Goal: Transaction & Acquisition: Purchase product/service

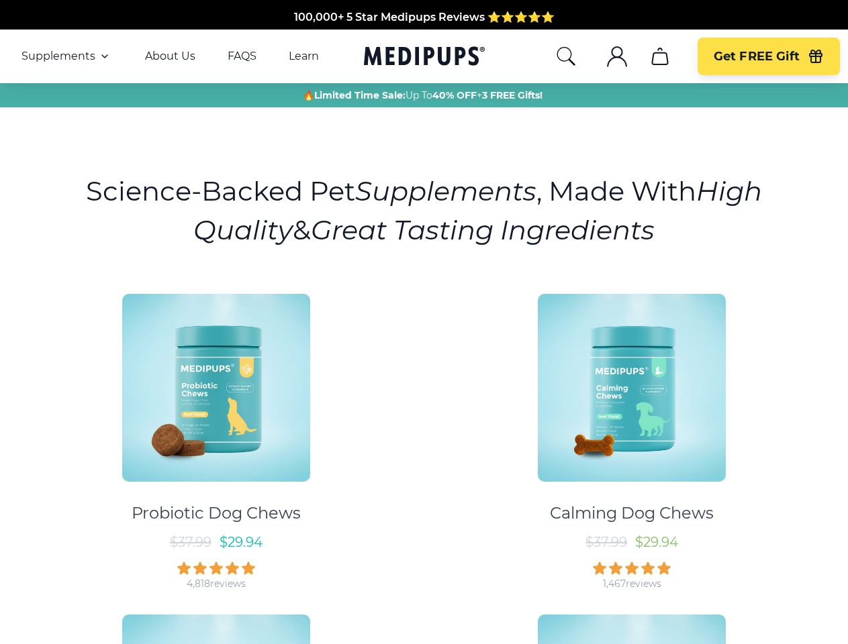
click at [423, 322] on div "Probiotic Dog Chews $ 37.99 $ 29.94 4,818 reviews Calming Dog Chews $ 37.99 $ 2…" at bounding box center [424, 597] width 832 height 630
click at [66, 56] on span "Supplements" at bounding box center [58, 56] width 74 height 13
click at [103, 56] on icon "button" at bounding box center [105, 56] width 16 height 16
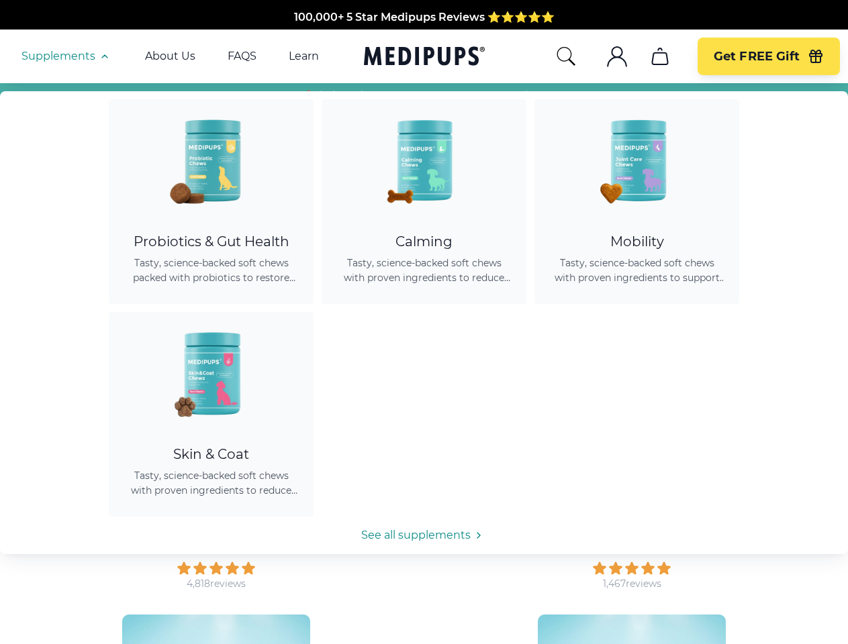
click at [565, 56] on icon "search" at bounding box center [565, 56] width 21 height 21
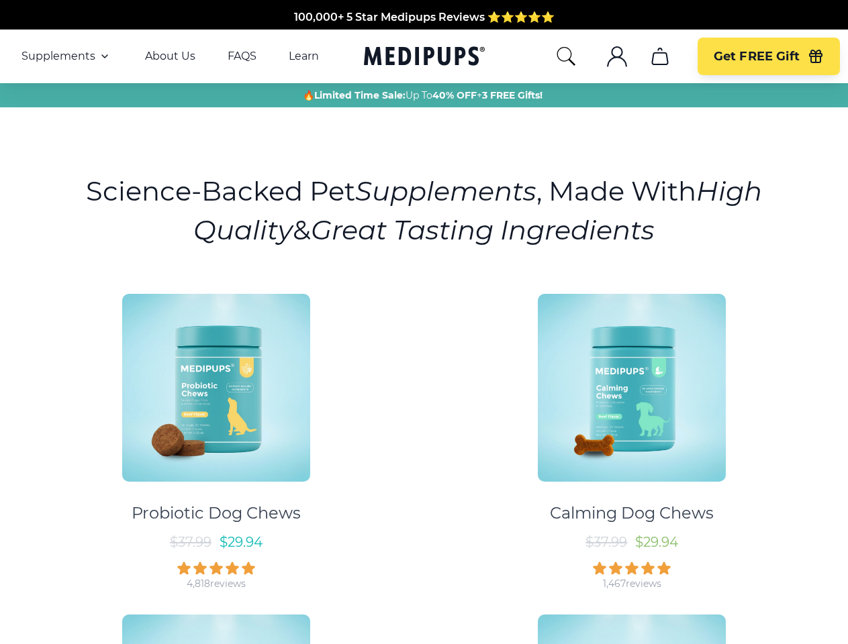
click at [616, 56] on icon ".cls-1{fill:none;stroke:currentColor;stroke-miterlimit:10;stroke-width:1.5px;}" at bounding box center [616, 56] width 21 height 21
click at [659, 56] on icon "cart" at bounding box center [659, 56] width 21 height 21
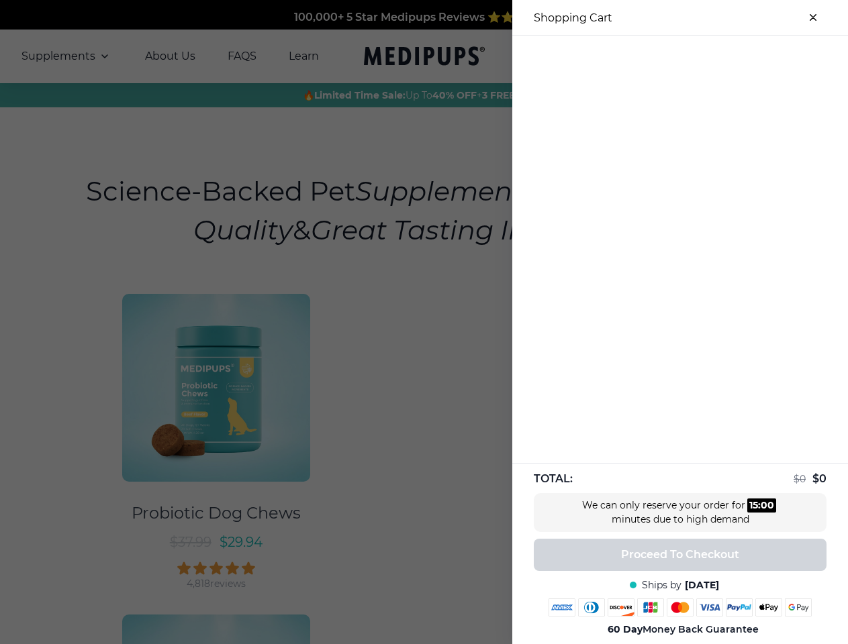
click at [659, 56] on div at bounding box center [424, 322] width 848 height 644
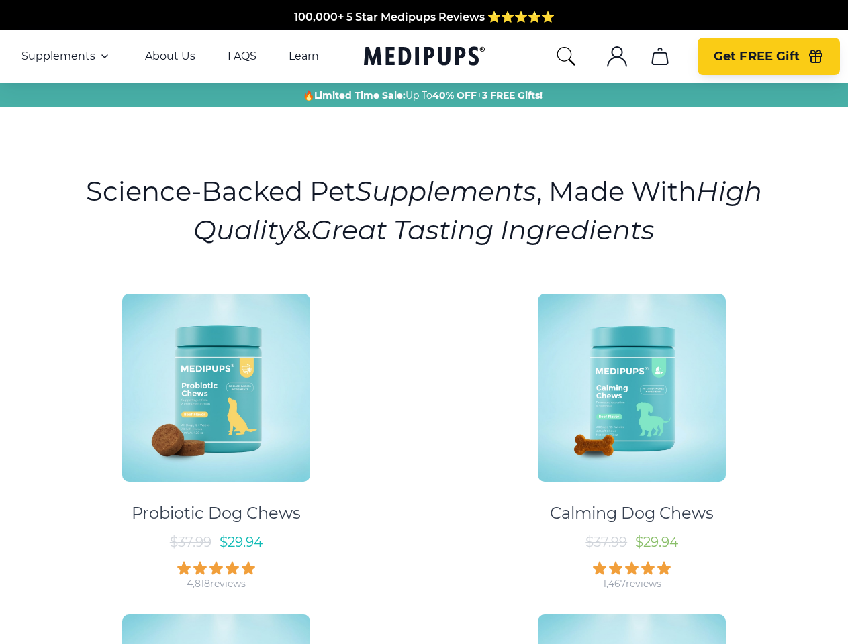
click at [768, 56] on span "Get FREE Gift" at bounding box center [756, 56] width 86 height 15
